Goal: Task Accomplishment & Management: Use online tool/utility

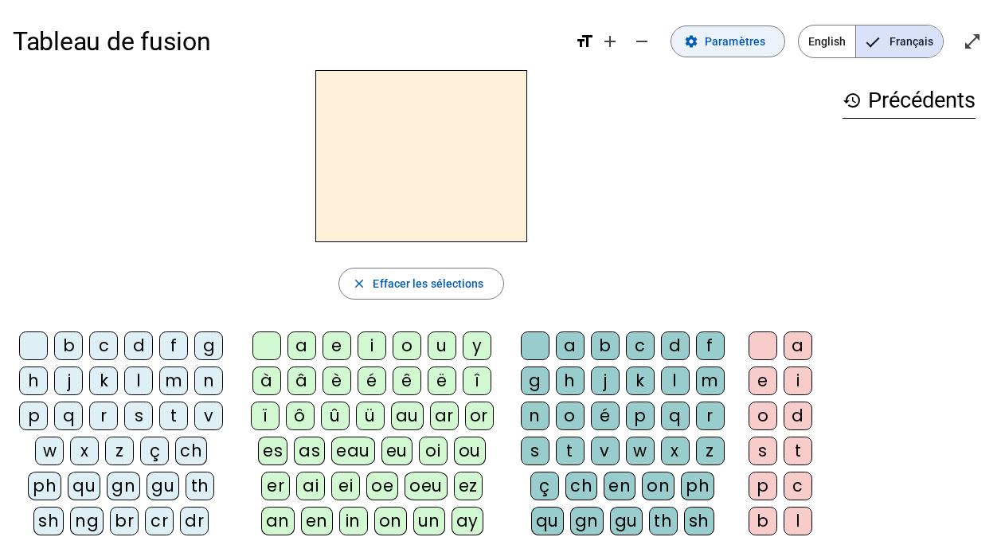
click at [718, 47] on span "Paramètres" at bounding box center [735, 41] width 61 height 19
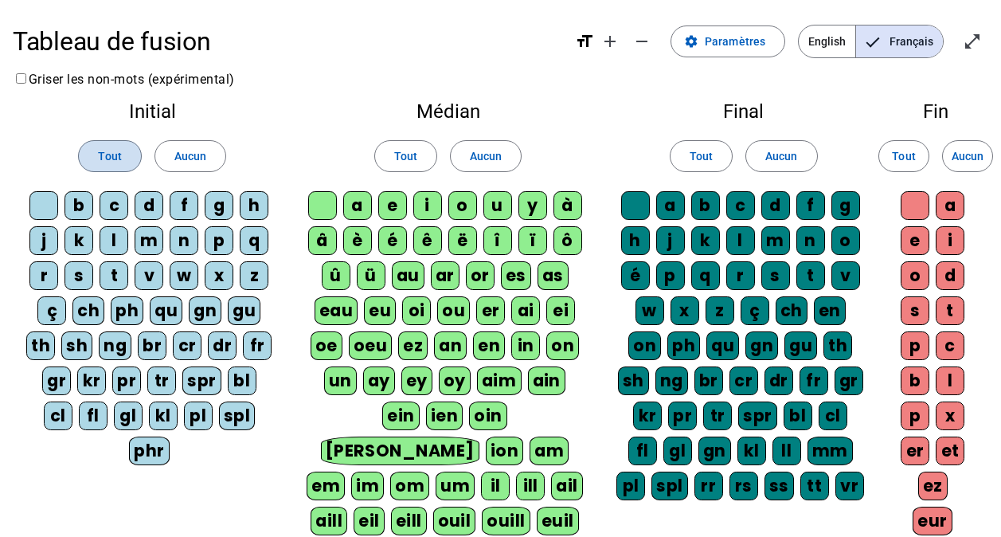
click at [100, 149] on span "Tout" at bounding box center [109, 155] width 23 height 19
click at [393, 154] on span at bounding box center [405, 156] width 61 height 38
click at [689, 158] on span "Tout" at bounding box center [700, 155] width 23 height 19
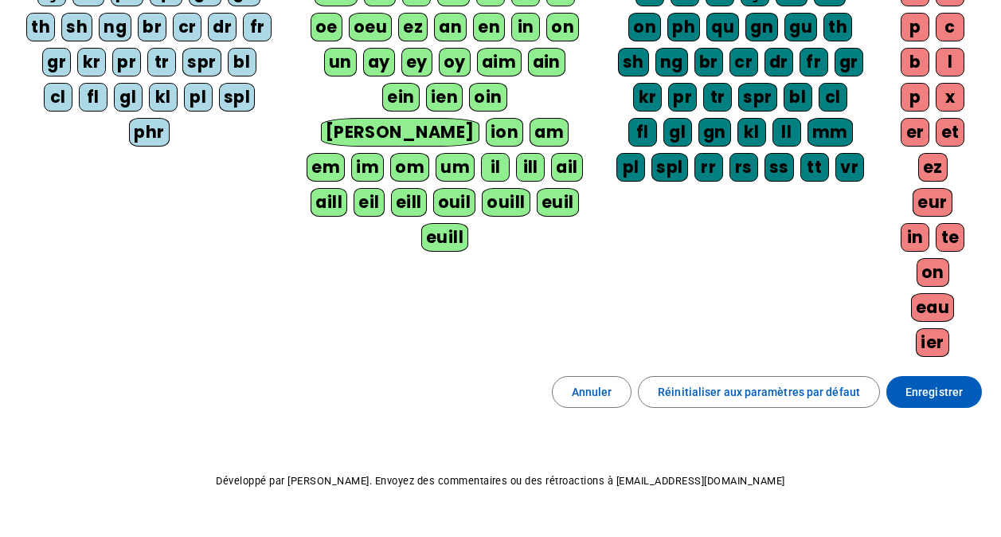
scroll to position [357, 0]
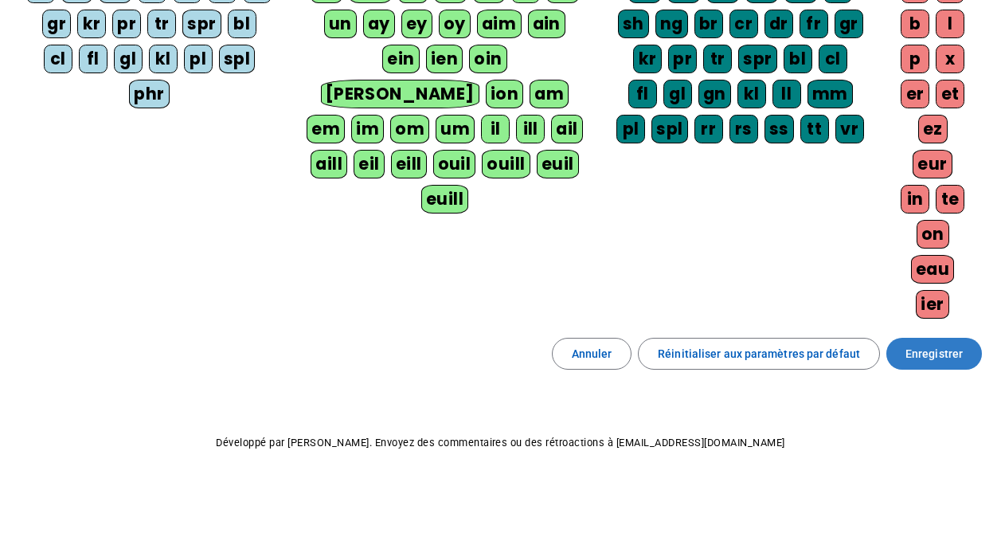
click at [953, 356] on span "Enregistrer" at bounding box center [933, 353] width 57 height 19
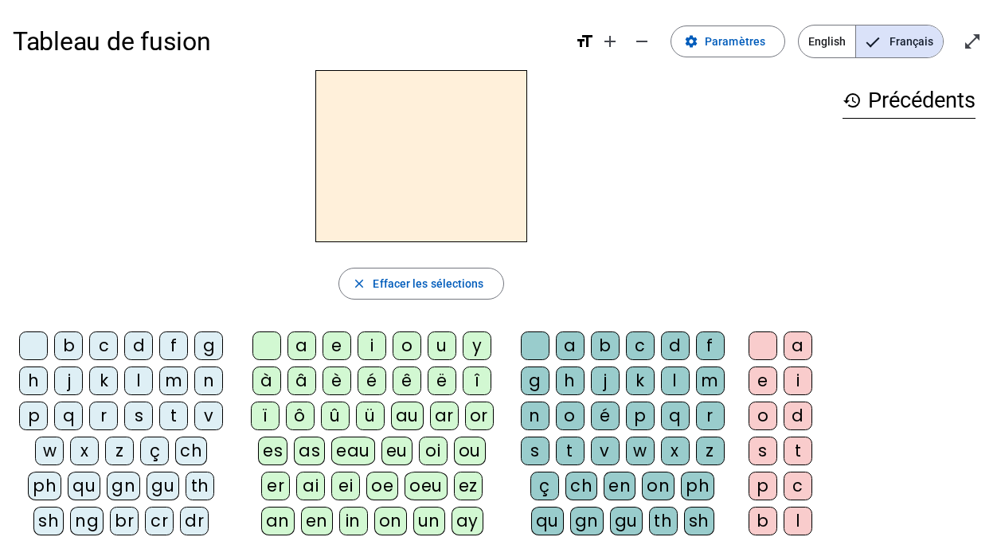
click at [115, 447] on div "z" at bounding box center [119, 450] width 29 height 29
click at [408, 347] on div "o" at bounding box center [406, 345] width 29 height 29
click at [598, 410] on div "é" at bounding box center [605, 415] width 29 height 29
